Goal: Transaction & Acquisition: Purchase product/service

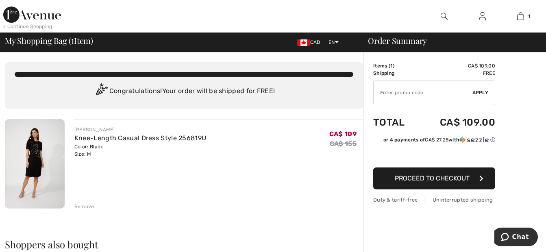
click at [454, 96] on input "TEXT" at bounding box center [423, 93] width 99 height 24
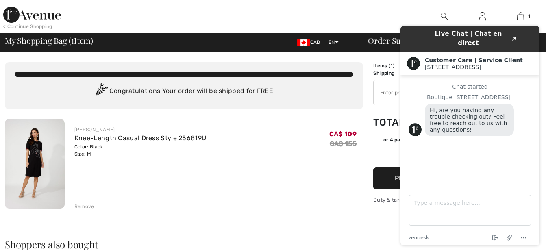
click at [83, 205] on div "Remove" at bounding box center [84, 206] width 20 height 7
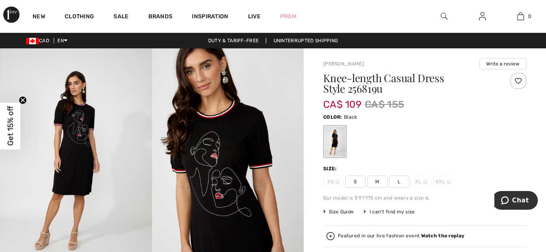
click at [348, 209] on span "Size Guide" at bounding box center [338, 211] width 30 height 7
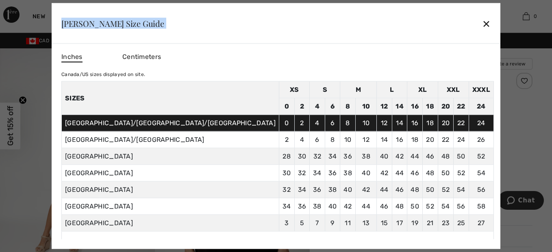
drag, startPoint x: 416, startPoint y: 25, endPoint x: 498, endPoint y: 88, distance: 103.8
click at [498, 88] on div "Frank Lyman Size Guide ✕ Inches Centimeters Canada/US sizes displayed on site. …" at bounding box center [276, 126] width 552 height 252
click at [482, 24] on div "✕" at bounding box center [486, 23] width 9 height 17
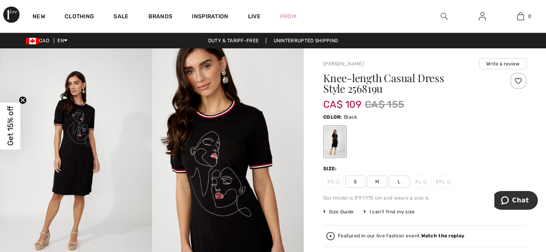
click at [381, 181] on span "M" at bounding box center [377, 182] width 20 height 12
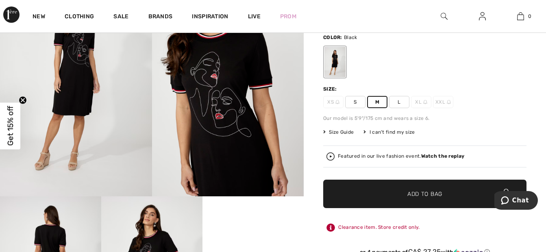
scroll to position [81, 0]
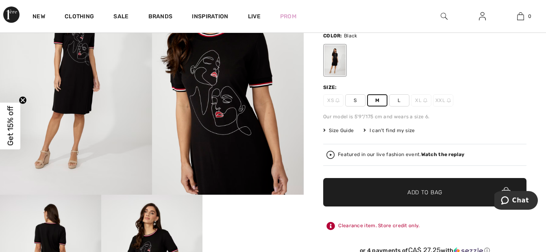
click at [407, 191] on span "Add to Bag" at bounding box center [424, 192] width 35 height 9
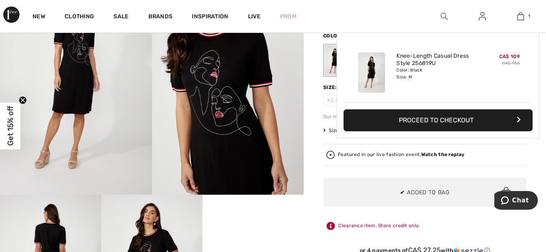
scroll to position [0, 0]
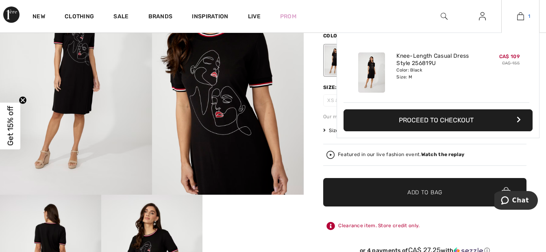
click at [522, 17] on img at bounding box center [520, 16] width 7 height 10
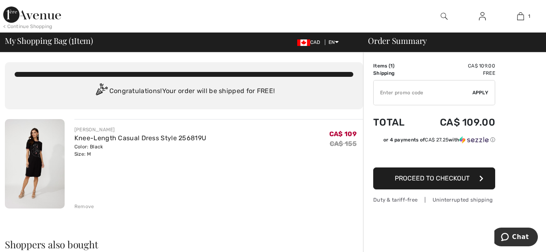
click at [416, 95] on input "TEXT" at bounding box center [423, 93] width 99 height 24
type input "NEW10"
click at [480, 92] on span "Apply" at bounding box center [480, 92] width 16 height 7
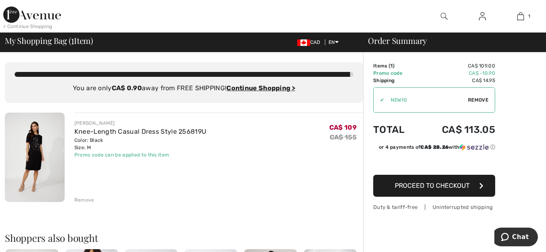
click at [459, 188] on span "Proceed to Checkout" at bounding box center [432, 186] width 75 height 8
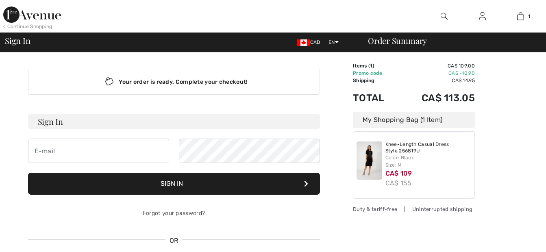
checkbox input "true"
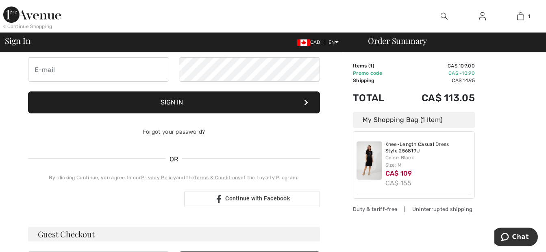
scroll to position [122, 0]
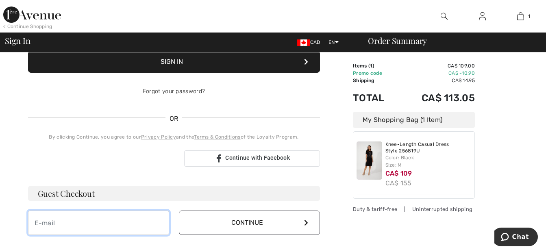
click at [81, 227] on input "email" at bounding box center [98, 223] width 141 height 24
type input "lapierre_yvan@videotron.ca"
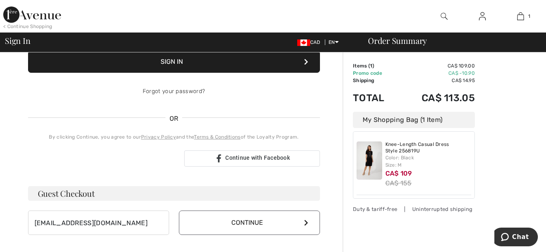
click at [303, 224] on button "Continue" at bounding box center [249, 223] width 141 height 24
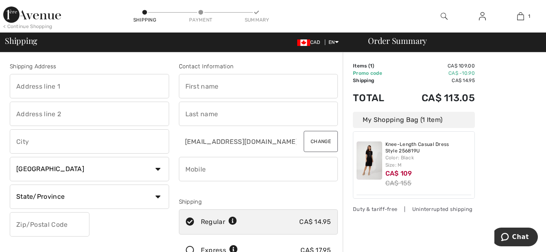
click at [204, 83] on input "text" at bounding box center [258, 86] width 159 height 24
type input "Diane"
type input "671 Rue Maheux"
type input "THETFORD MINES"
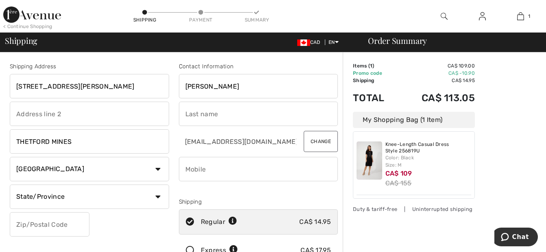
select select "QC"
type input "G6H 1S7"
type input "Jacques"
type input "4184237427"
type input "G6H1S7"
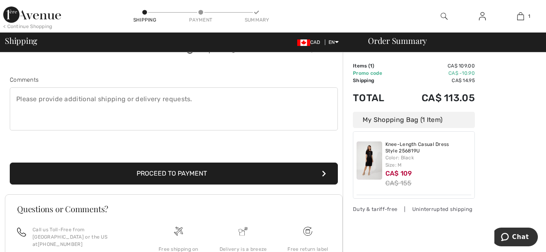
scroll to position [203, 0]
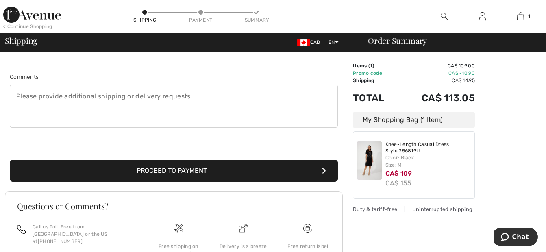
click at [181, 171] on button "Proceed to Payment" at bounding box center [174, 171] width 328 height 22
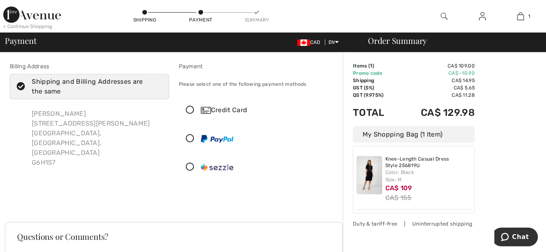
click at [186, 109] on icon at bounding box center [190, 110] width 22 height 9
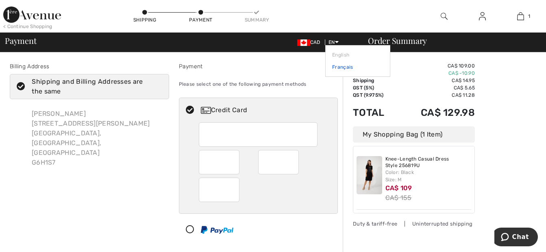
click at [336, 68] on link "Français" at bounding box center [357, 67] width 51 height 12
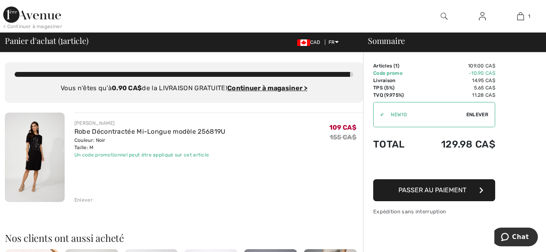
click at [35, 156] on img at bounding box center [35, 157] width 60 height 89
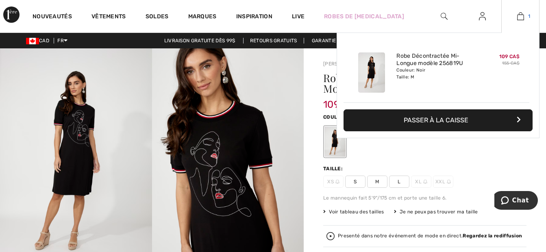
click at [519, 17] on img at bounding box center [520, 16] width 7 height 10
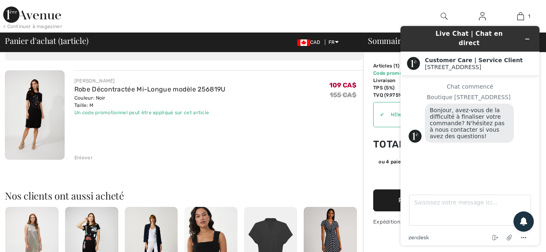
scroll to position [41, 0]
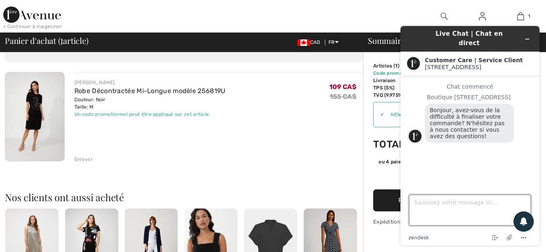
click at [418, 209] on textarea "Saisissez votre message ici..." at bounding box center [470, 210] width 122 height 31
click at [442, 201] on textarea "est ce que jai un collant pour le reour si la grandeur nest pas bonne" at bounding box center [470, 210] width 122 height 31
click at [500, 204] on textarea "est ce que j'ai un collant pour le reour si la grandeur nest pas bonne" at bounding box center [470, 210] width 122 height 31
click at [442, 212] on textarea "est ce que j'ai un collant pour le reyour si la grandeur nest pas bonne" at bounding box center [470, 210] width 122 height 31
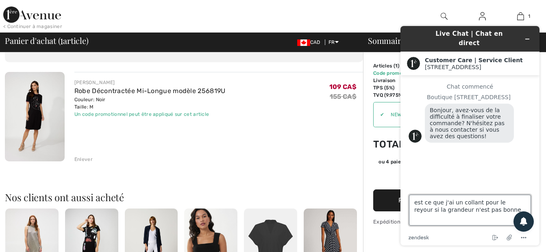
click at [481, 209] on textarea "est ce que j'ai un collant pour le reyour si la grandeur n'est pas bonne" at bounding box center [470, 210] width 122 height 31
click at [500, 212] on textarea "est ce que j'ai un collant pour le reyour si la grandeur n'est pas bonne. et co…" at bounding box center [470, 210] width 122 height 31
click at [503, 200] on textarea "est ce que j'ai un collant pour le reyour si la grandeur n'est pas bonne. et co…" at bounding box center [470, 210] width 122 height 31
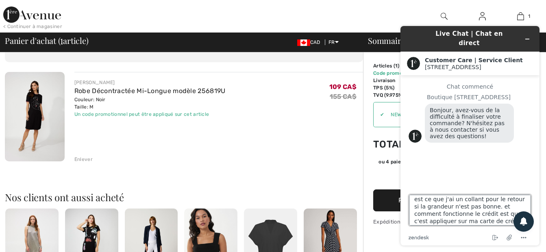
click at [479, 207] on textarea "est ce que j'ai un collant pour le retour si la grandeur n'est pas bonne. et co…" at bounding box center [470, 210] width 122 height 31
click at [482, 204] on textarea "est ce que j'ai un collant pour le retour si la grandeur n'est pas bonne.. et c…" at bounding box center [470, 210] width 122 height 31
click at [485, 204] on textarea "est ce que j'ai un collant pour le retour si la grandeur n'est pas bonne,et com…" at bounding box center [470, 210] width 122 height 31
type textarea "est ce que j'ai un collant pour le retour si la grandeur n'est pas bonne, comme…"
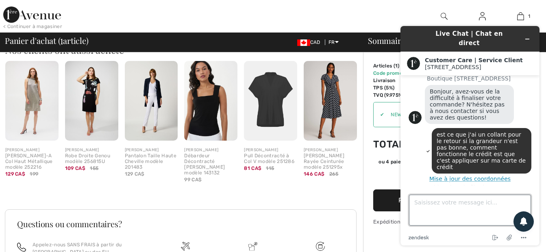
scroll to position [190, 0]
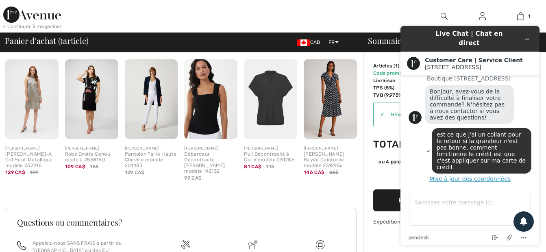
click at [440, 237] on div "Mettre fin au chat Joindre un fichier Options" at bounding box center [480, 238] width 102 height 11
click at [370, 237] on div "Sommaire Description Articles ( 1 ) 109.00 CA$ Code promo -10.90 CA$ Livraison …" at bounding box center [454, 110] width 183 height 495
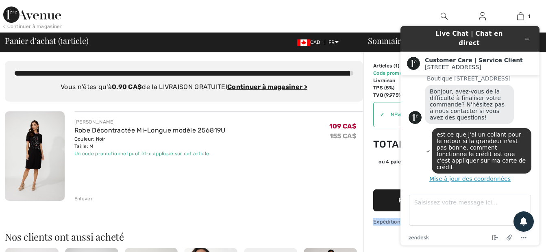
scroll to position [0, 0]
